Goal: Transaction & Acquisition: Purchase product/service

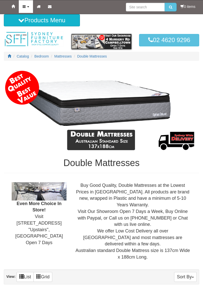
click at [24, 4] on link "Products" at bounding box center [26, 6] width 14 height 13
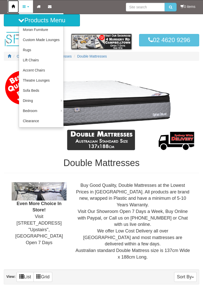
click at [12, 3] on link "Home" at bounding box center [13, 6] width 11 height 13
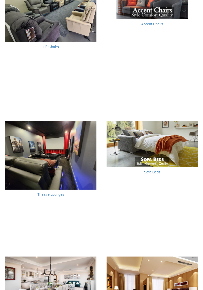
scroll to position [494, 0]
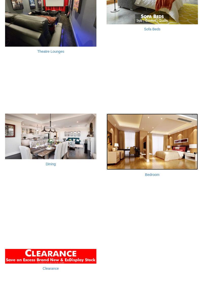
click at [170, 149] on img at bounding box center [151, 141] width 91 height 56
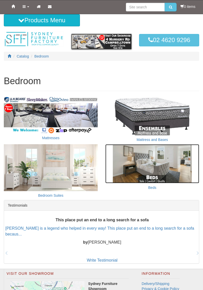
click at [157, 163] on img at bounding box center [152, 163] width 94 height 39
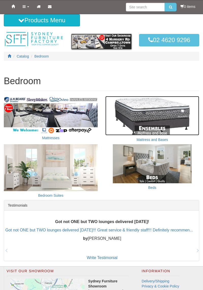
click at [164, 112] on img at bounding box center [152, 115] width 94 height 39
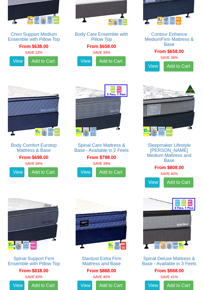
scroll to position [435, 0]
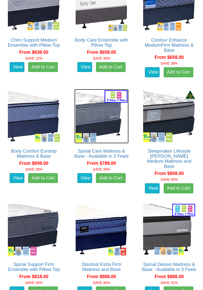
click at [100, 105] on img at bounding box center [101, 116] width 54 height 54
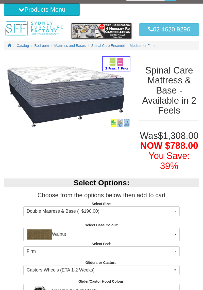
scroll to position [12, 0]
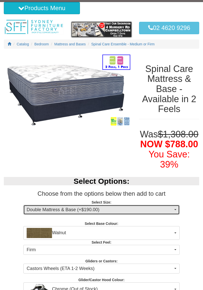
click at [174, 208] on button "Double Mattress & Base (+$190.00)" at bounding box center [101, 210] width 156 height 10
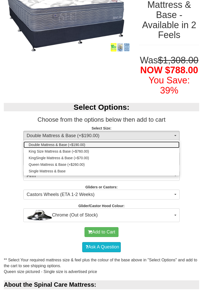
scroll to position [0, 0]
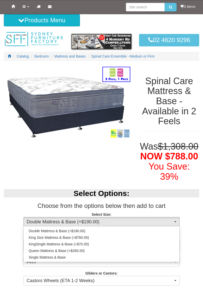
click at [124, 217] on div at bounding box center [101, 145] width 203 height 290
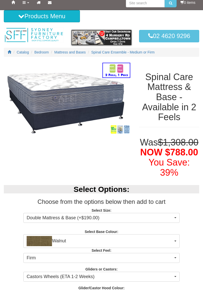
scroll to position [9, 0]
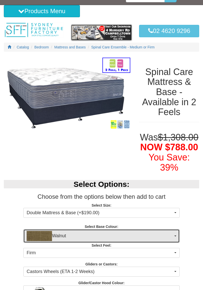
click at [175, 236] on button "Walnut" at bounding box center [101, 236] width 156 height 14
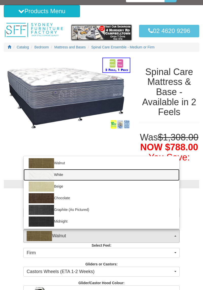
click at [42, 173] on img at bounding box center [41, 175] width 25 height 10
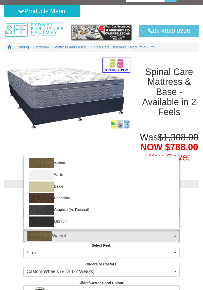
select select "1204"
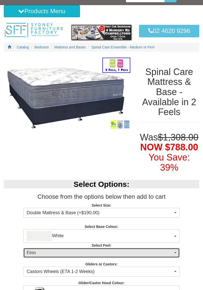
click at [172, 250] on span "Firm" at bounding box center [100, 252] width 146 height 7
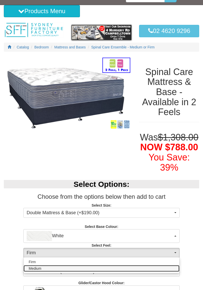
click at [172, 268] on link "Medium" at bounding box center [102, 268] width 156 height 7
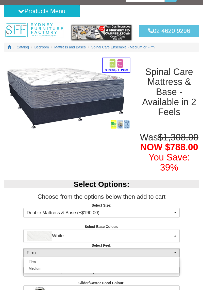
select select "1380"
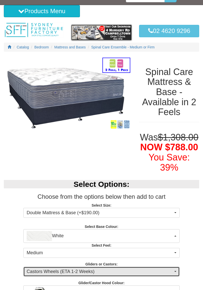
click at [175, 272] on button "Castors Wheels (ETA 1-2 Weeks)" at bounding box center [101, 271] width 156 height 10
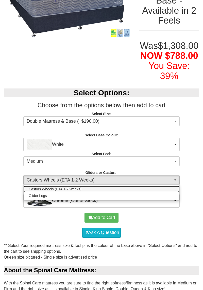
scroll to position [102, 0]
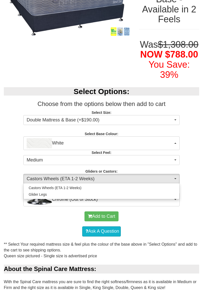
click at [109, 213] on div at bounding box center [101, 145] width 203 height 290
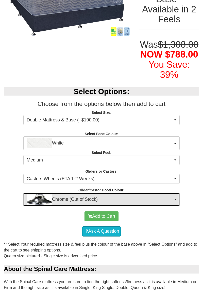
click at [171, 197] on span "Chrome (Out of Stock)" at bounding box center [100, 199] width 146 height 10
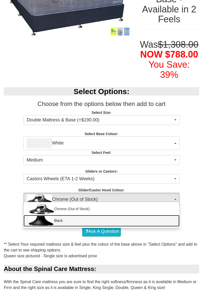
click at [49, 222] on img at bounding box center [41, 221] width 25 height 10
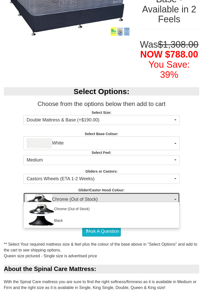
select select "1164"
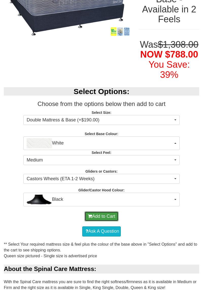
click at [108, 213] on button "Add to Cart" at bounding box center [101, 216] width 34 height 10
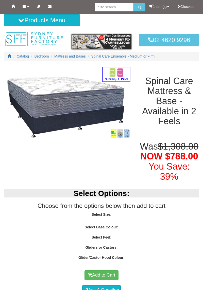
select select "1204"
select select "1380"
select select "1164"
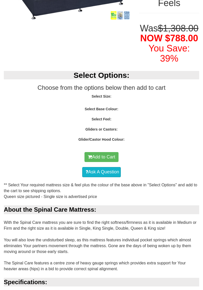
select select "1204"
select select "1380"
select select "1164"
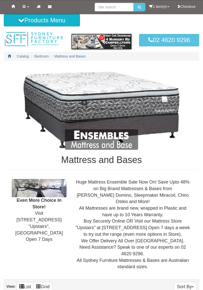
scroll to position [435, 0]
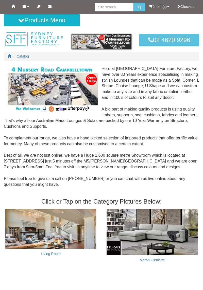
scroll to position [652, 0]
